Goal: Book appointment/travel/reservation

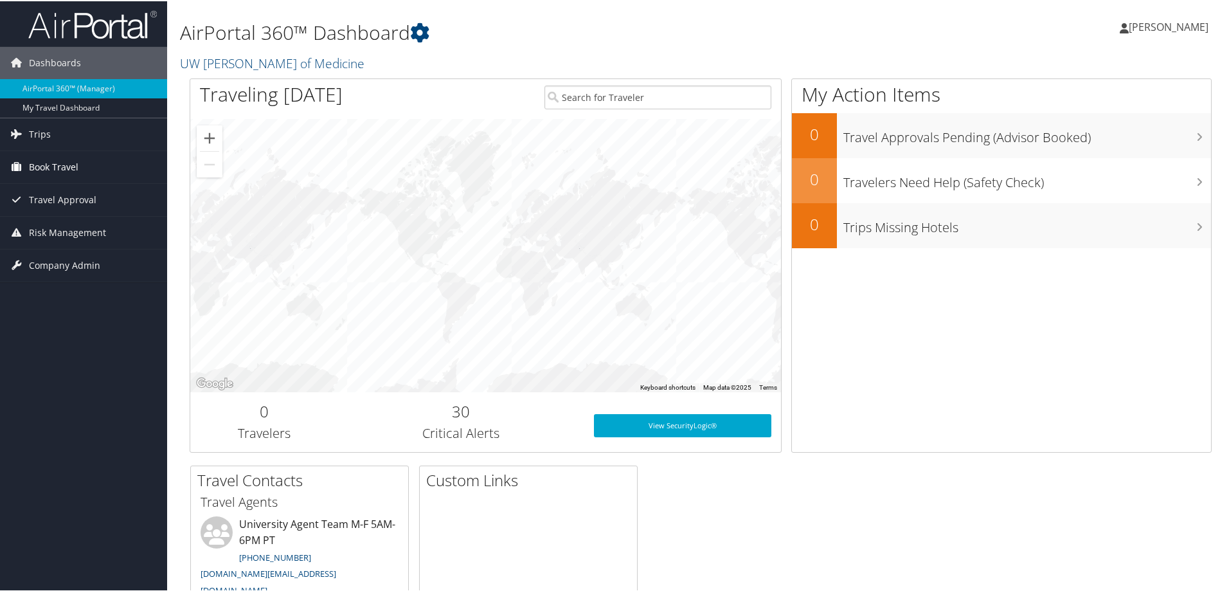
click at [46, 166] on span "Book Travel" at bounding box center [54, 166] width 50 height 32
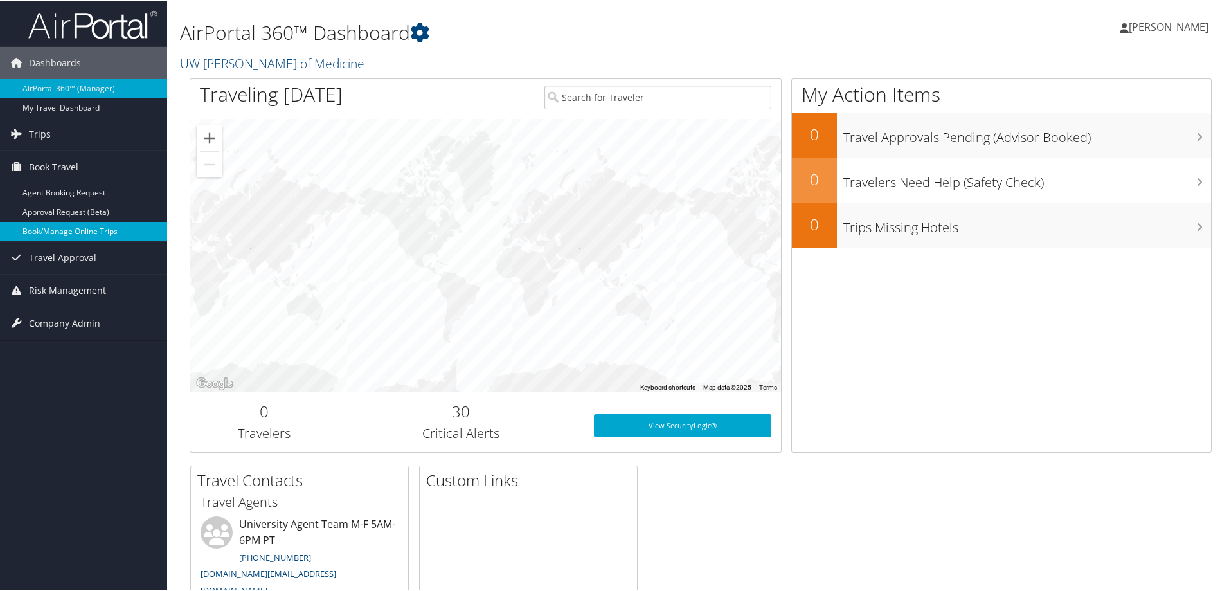
click at [76, 235] on link "Book/Manage Online Trips" at bounding box center [83, 230] width 167 height 19
